Goal: Task Accomplishment & Management: Use online tool/utility

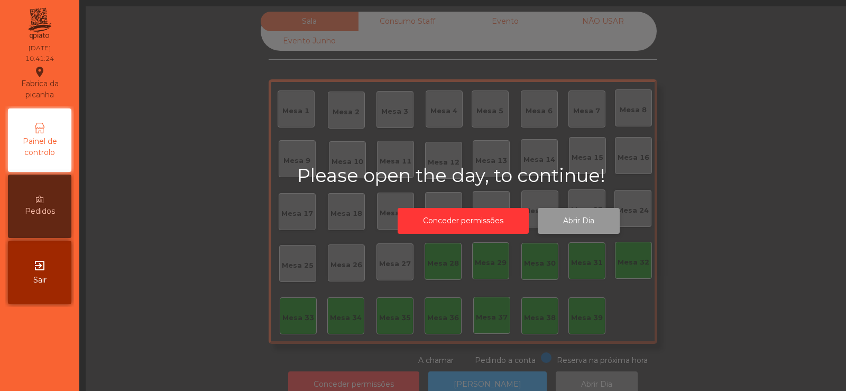
click at [584, 215] on button "Abrir Dia" at bounding box center [579, 221] width 82 height 26
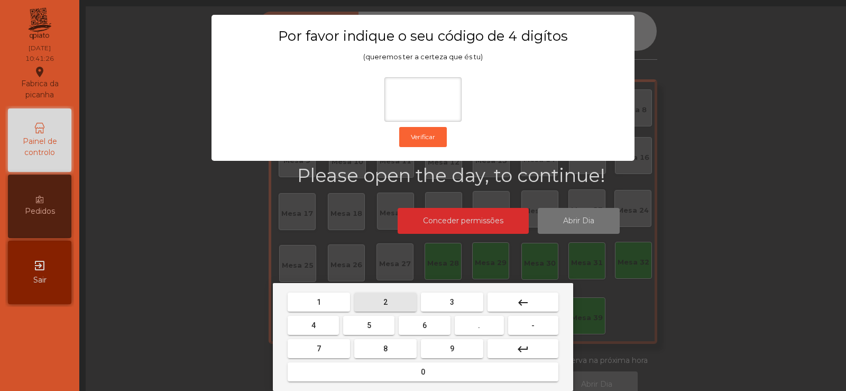
click at [385, 301] on span "2" at bounding box center [385, 302] width 4 height 8
click at [424, 325] on span "6" at bounding box center [424, 325] width 4 height 8
click at [333, 349] on button "7" at bounding box center [319, 348] width 62 height 19
click at [367, 328] on span "5" at bounding box center [369, 325] width 4 height 8
type input "****"
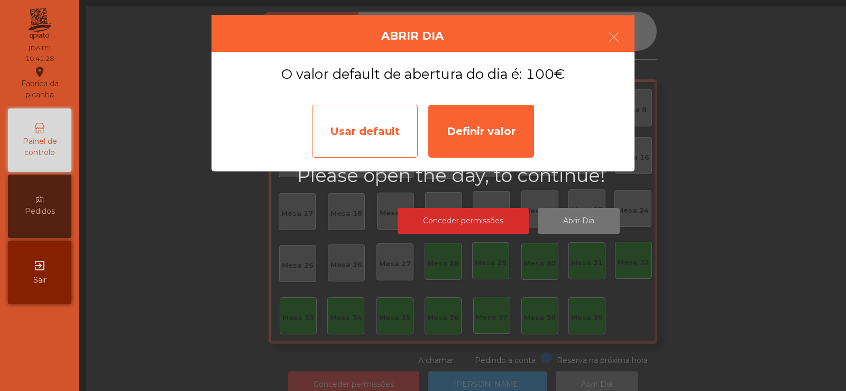
click at [383, 136] on div "Usar default" at bounding box center [365, 131] width 106 height 53
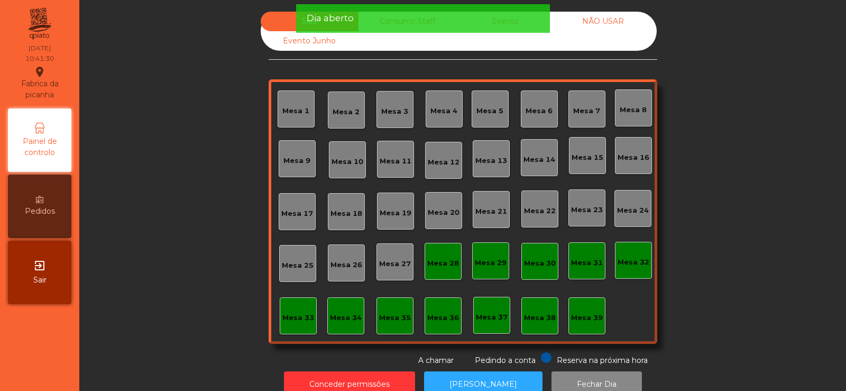
click at [578, 316] on div "Mesa 39" at bounding box center [587, 317] width 32 height 11
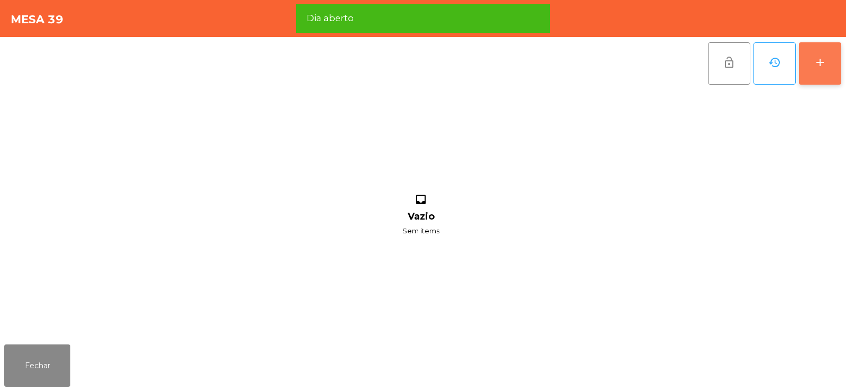
click at [821, 61] on div "add" at bounding box center [820, 62] width 13 height 13
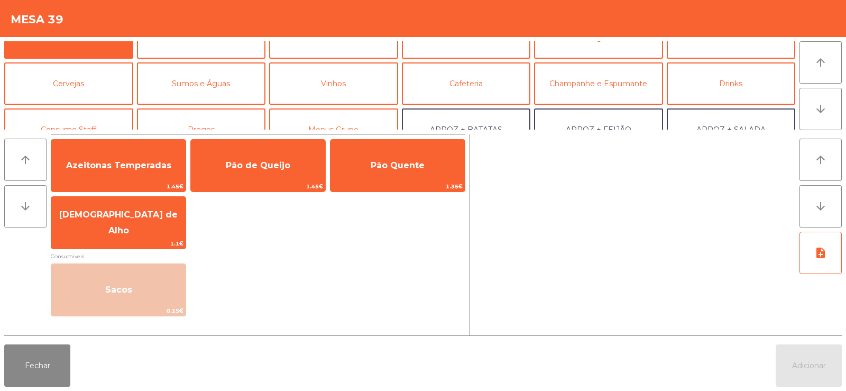
scroll to position [61, 0]
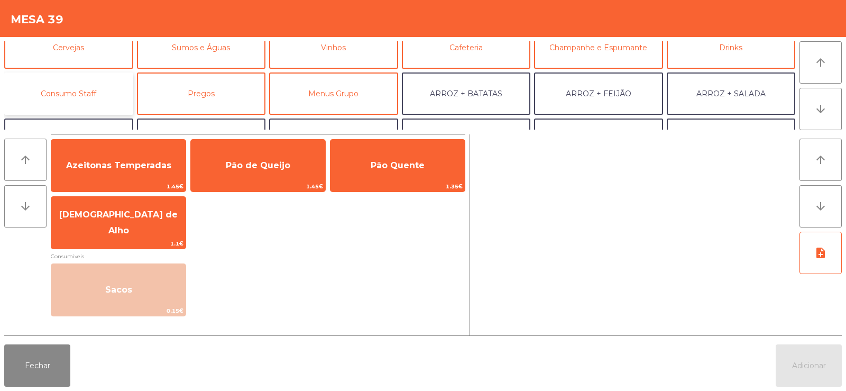
click at [88, 100] on button "Consumo Staff" at bounding box center [68, 93] width 129 height 42
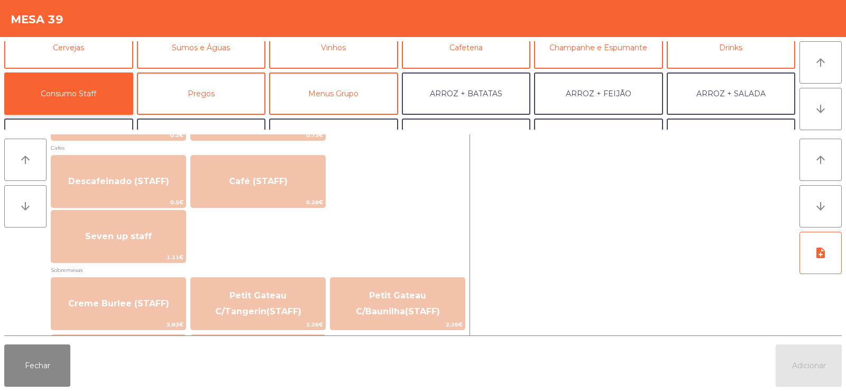
scroll to position [608, 0]
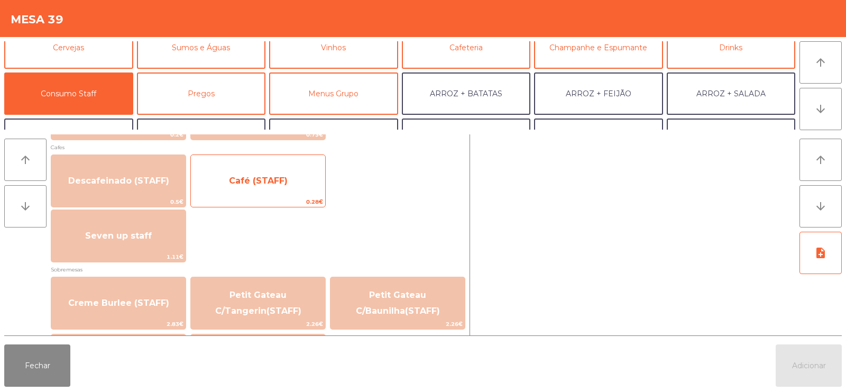
click at [264, 196] on div "Café (STAFF) 0.28€" at bounding box center [257, 180] width 135 height 53
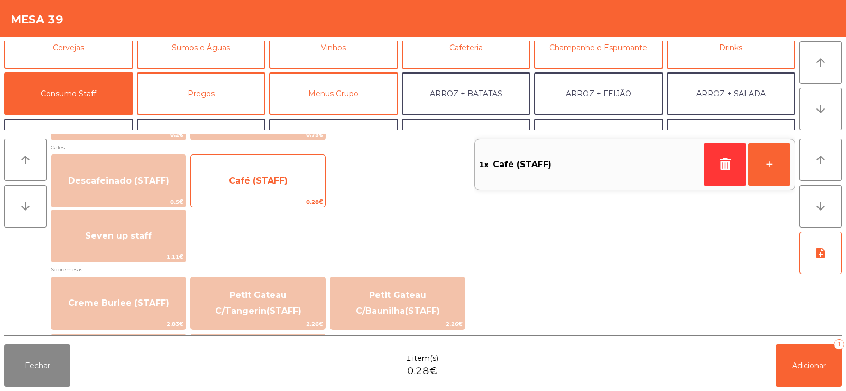
click at [264, 177] on span "Café (STAFF)" at bounding box center [258, 181] width 59 height 10
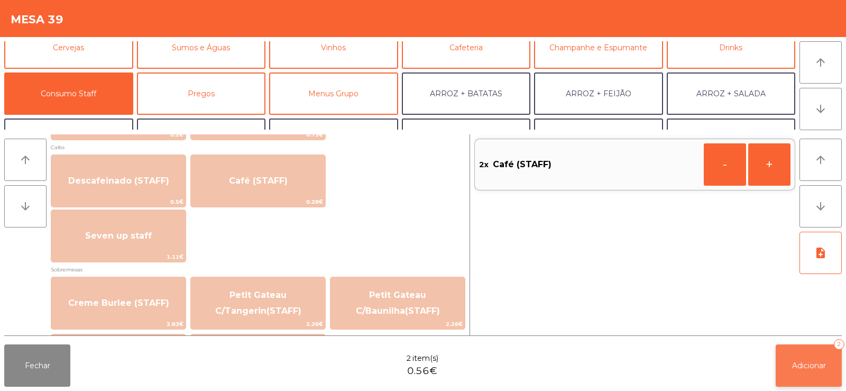
click at [800, 382] on button "Adicionar 2" at bounding box center [808, 365] width 66 height 42
